Goal: Task Accomplishment & Management: Complete application form

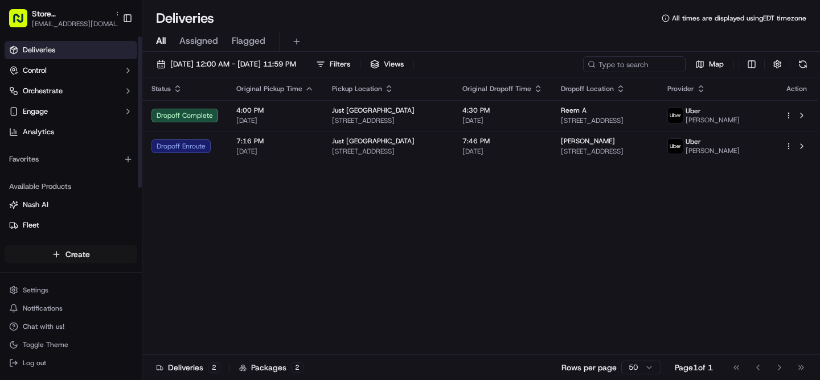
click at [83, 249] on html "Store [GEOGRAPHIC_DATA] (Just Salad) [EMAIL_ADDRESS][DOMAIN_NAME] Toggle Sideba…" at bounding box center [410, 190] width 820 height 380
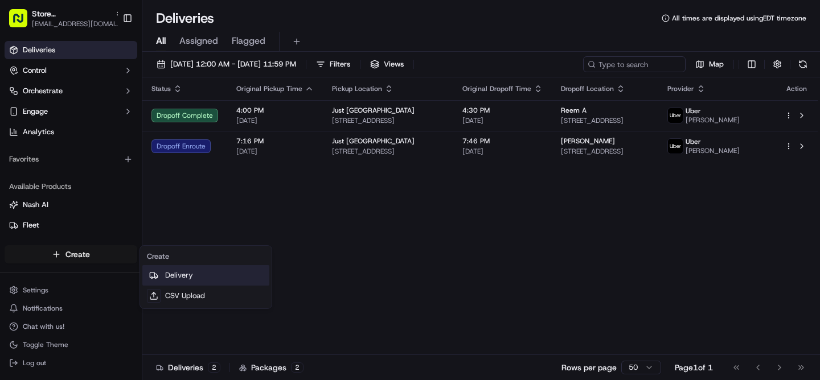
click at [168, 277] on link "Delivery" at bounding box center [205, 275] width 127 height 20
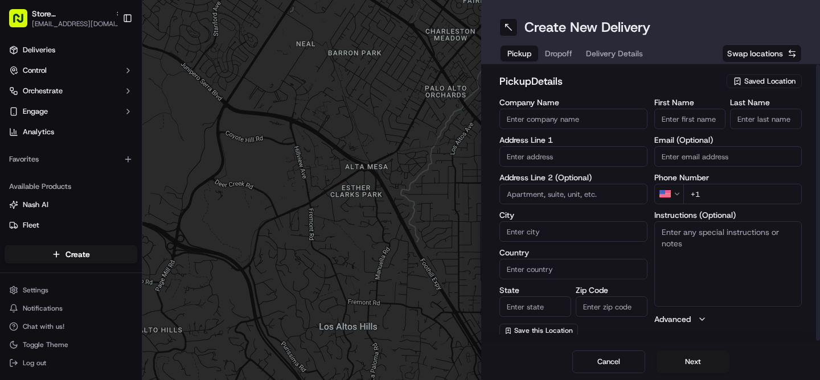
click at [754, 80] on span "Saved Location" at bounding box center [769, 81] width 51 height 10
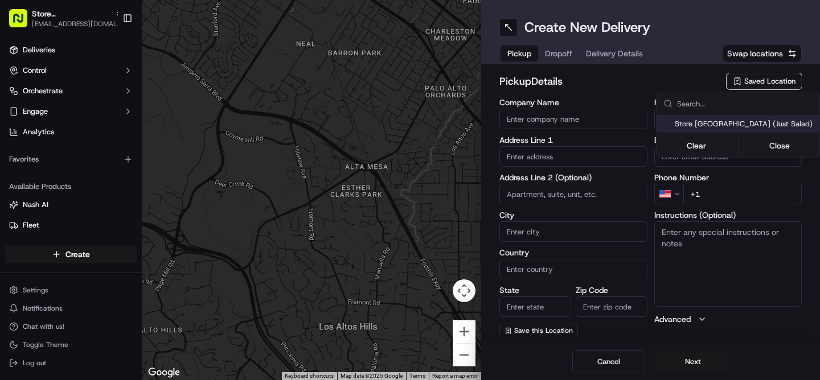
click at [718, 124] on span "Store [GEOGRAPHIC_DATA] (Just Salad)" at bounding box center [744, 124] width 140 height 10
type input "Store [GEOGRAPHIC_DATA] (Just Salad)"
type input "[STREET_ADDRESS]"
type input "#520"
type input "Boca Raton"
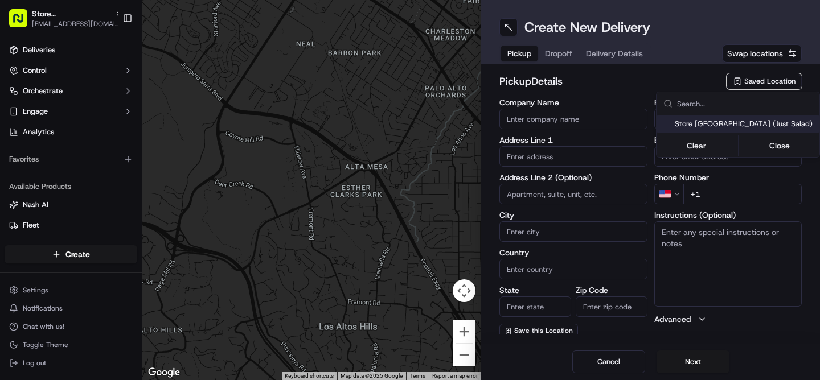
type input "US"
type input "FL"
type input "33434"
type input "[PHONE_NUMBER]"
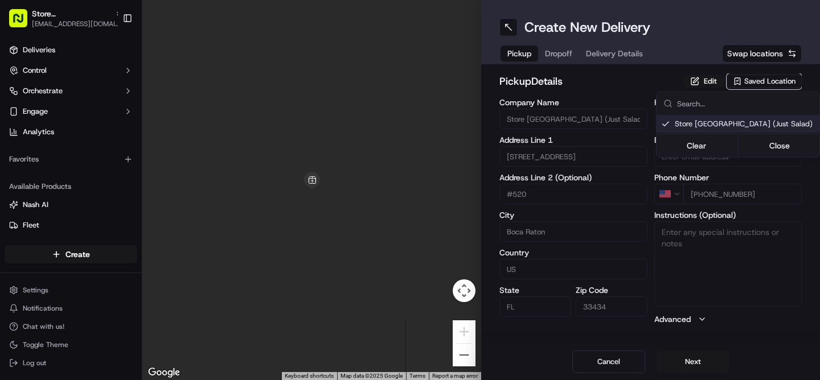
click at [688, 361] on html "Store [GEOGRAPHIC_DATA] (Just Salad) [EMAIL_ADDRESS][DOMAIN_NAME] Toggle Sideba…" at bounding box center [410, 190] width 820 height 380
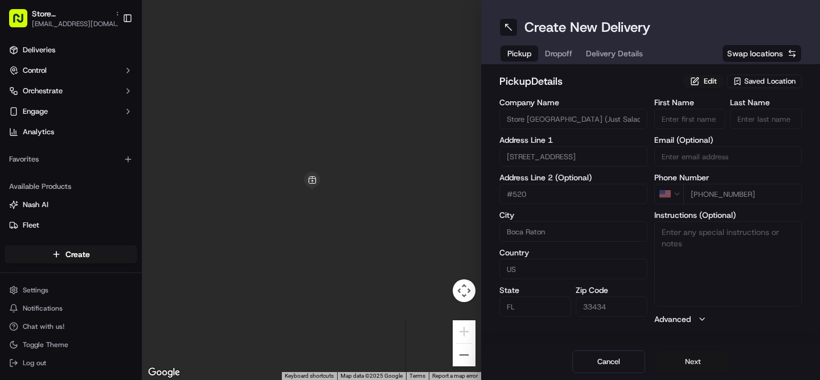
click at [683, 360] on button "Next" at bounding box center [692, 362] width 73 height 23
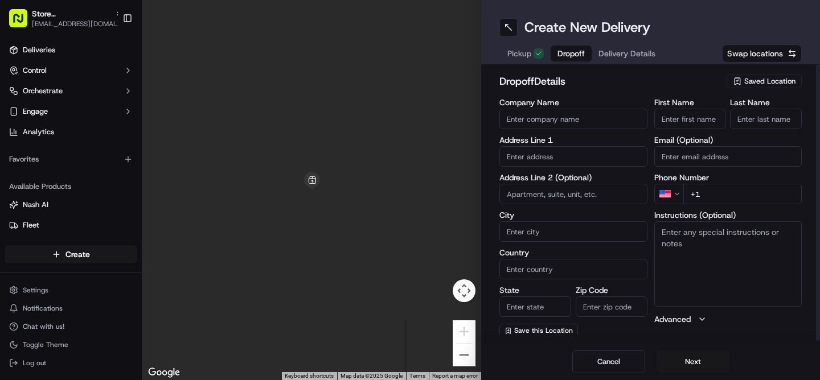
click at [681, 120] on input "First Name" at bounding box center [690, 119] width 72 height 20
paste input "[PERSON_NAME]"
type input "[PERSON_NAME]"
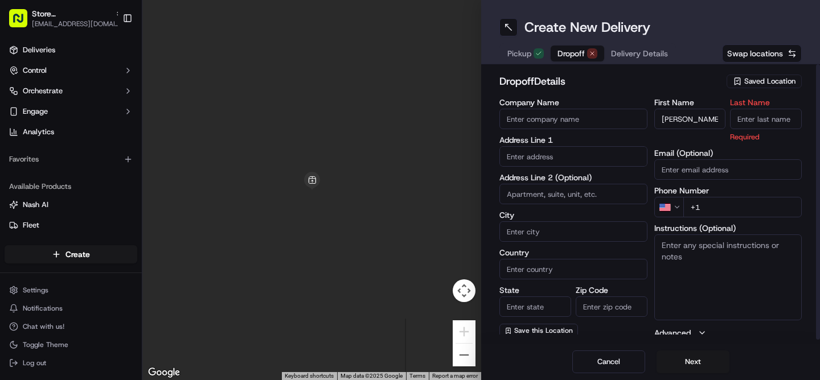
click at [755, 123] on input "Last Name" at bounding box center [766, 119] width 72 height 20
paste input "Schietti"
type input "Schietti"
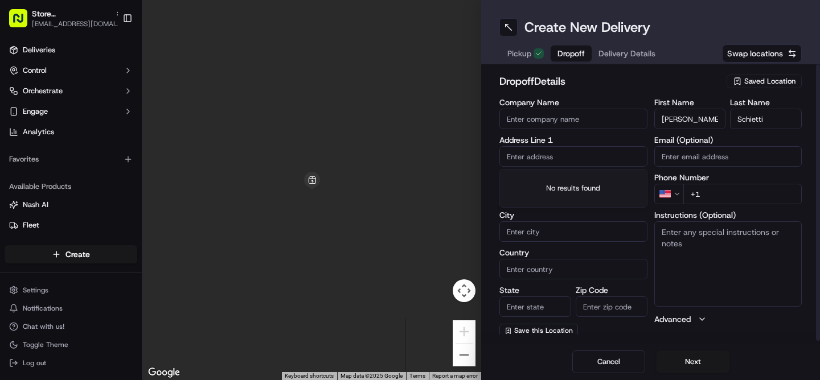
click at [549, 159] on input "text" at bounding box center [573, 156] width 148 height 20
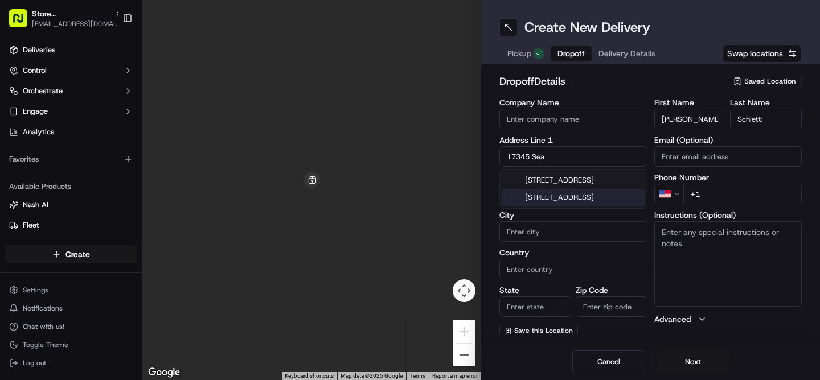
click at [579, 206] on div "[STREET_ADDRESS]" at bounding box center [573, 197] width 142 height 17
type input "[STREET_ADDRESS]"
type input "Boca Raton"
type input "[GEOGRAPHIC_DATA]"
type input "FL"
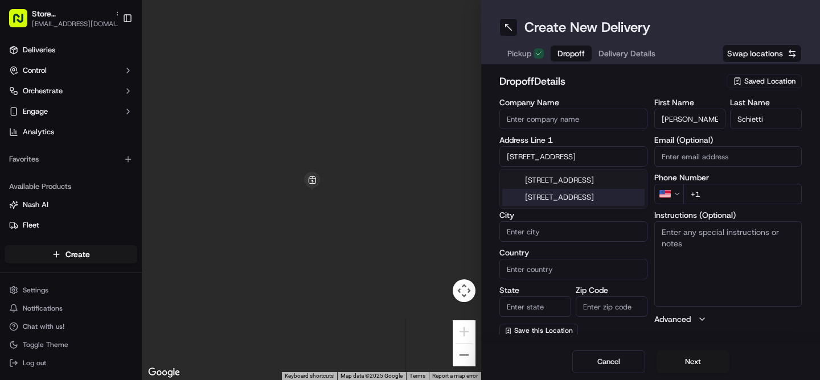
type input "33496"
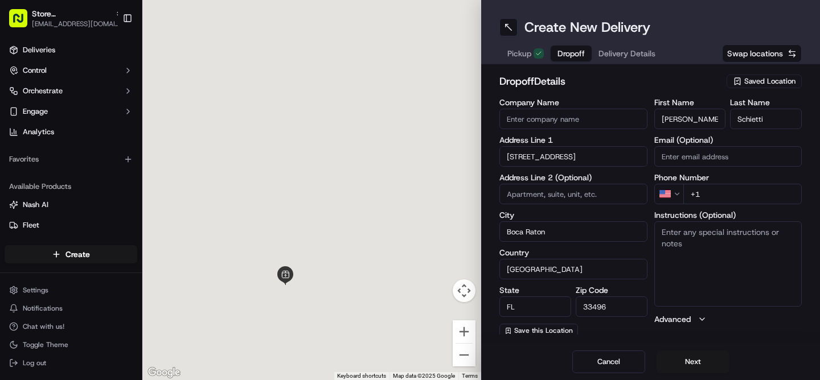
type input "[STREET_ADDRESS]"
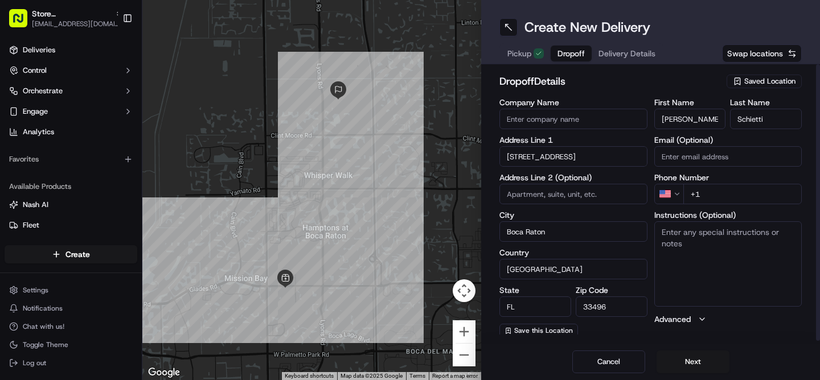
scroll to position [3, 0]
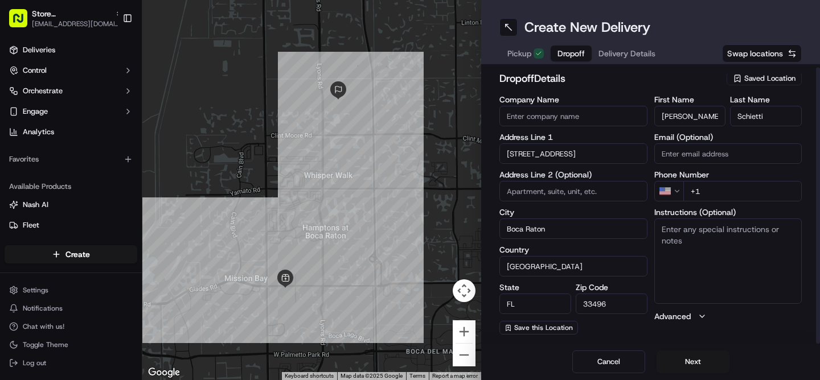
click at [704, 254] on textarea "Instructions (Optional)" at bounding box center [728, 261] width 148 height 85
click at [715, 194] on input "+1" at bounding box center [742, 191] width 119 height 20
type input "[PHONE_NUMBER]"
click at [703, 238] on textarea "Instructions (Optional)" at bounding box center [728, 261] width 148 height 85
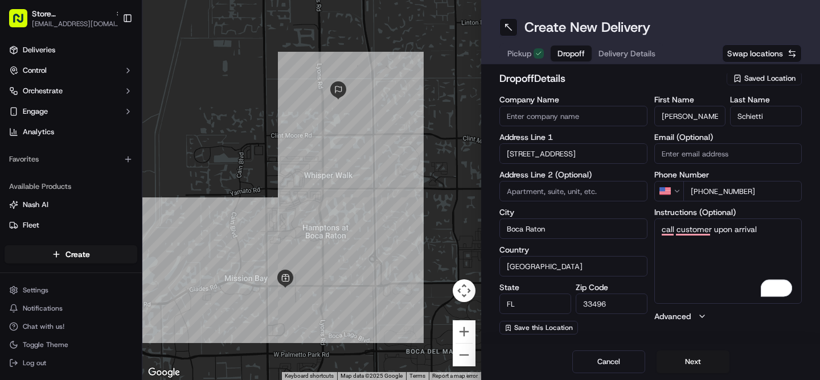
type textarea "call customer upon arrival"
click at [695, 361] on button "Next" at bounding box center [692, 362] width 73 height 23
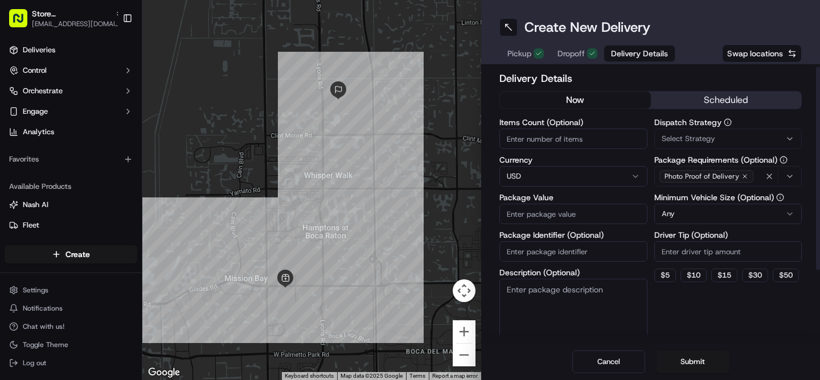
click at [561, 138] on input "Items Count (Optional)" at bounding box center [573, 139] width 148 height 20
type input "2"
click at [543, 215] on input "Package Value" at bounding box center [573, 214] width 148 height 20
type input "29.92"
click at [538, 249] on input "Package Identifier (Optional)" at bounding box center [573, 251] width 148 height 20
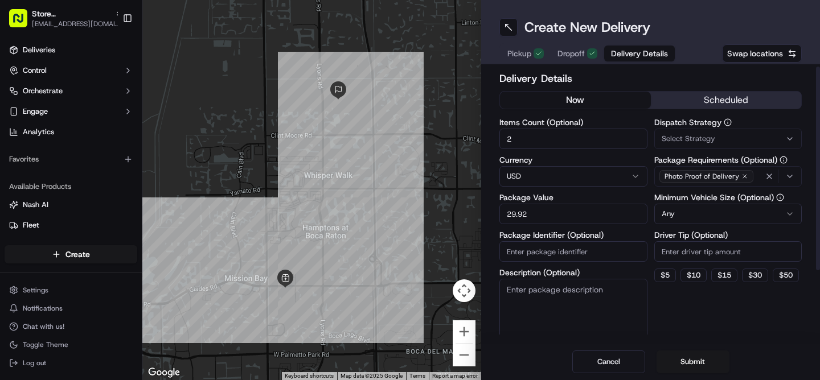
paste input "13319109"
type input "13319109"
click at [537, 306] on textarea "Description (Optional)" at bounding box center [573, 311] width 148 height 64
type textarea "customer switched order from pickup to delivery"
click at [696, 252] on input "Driver Tip (Optional)" at bounding box center [728, 251] width 148 height 20
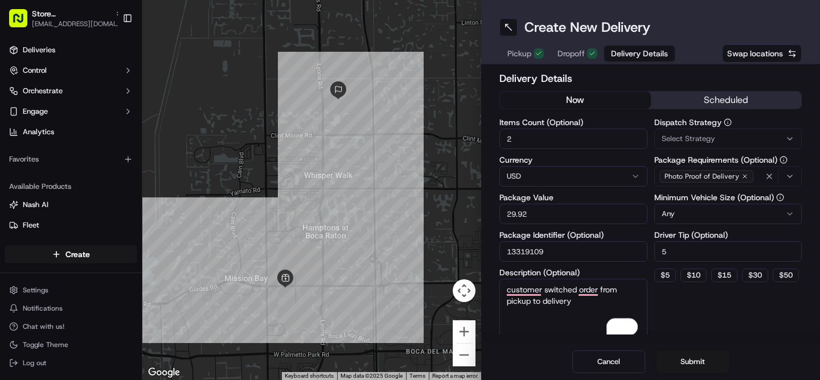
type input "5"
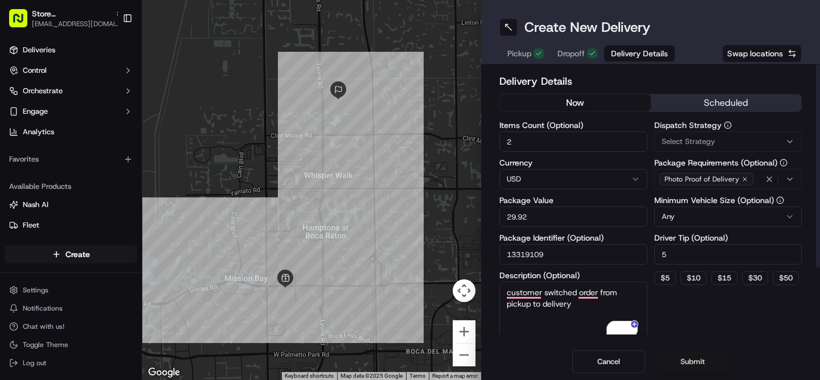
click at [681, 359] on button "Submit" at bounding box center [692, 362] width 73 height 23
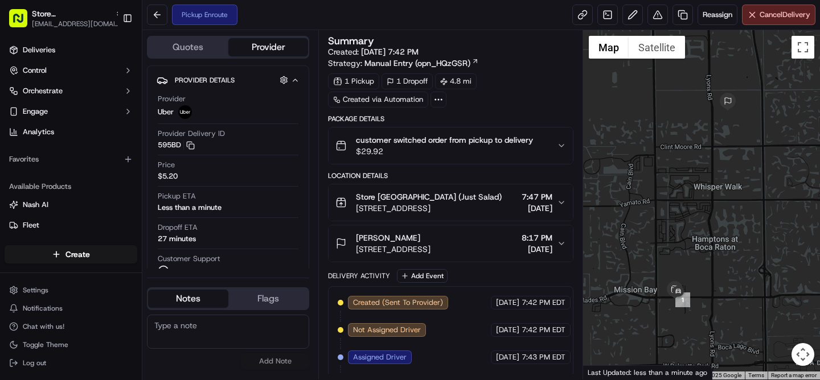
scroll to position [55, 0]
